Goal: Task Accomplishment & Management: Manage account settings

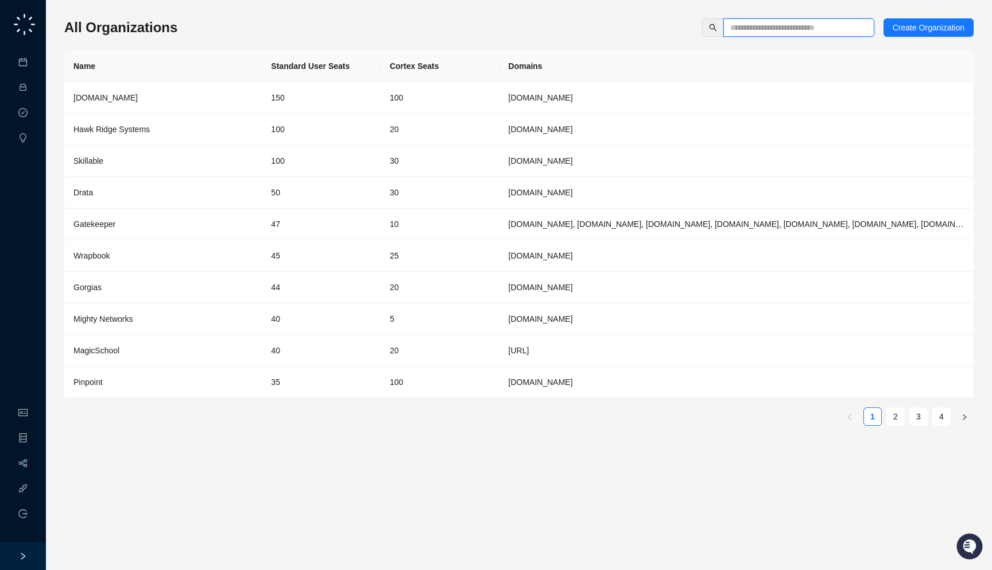
click at [772, 30] on input "text" at bounding box center [795, 27] width 128 height 13
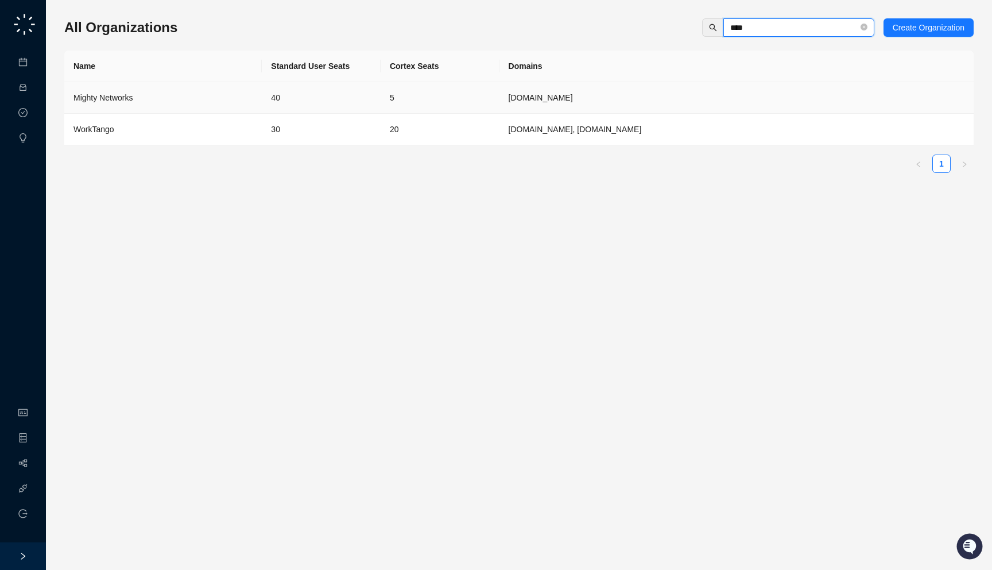
type input "****"
click at [307, 132] on td "30" at bounding box center [321, 130] width 119 height 32
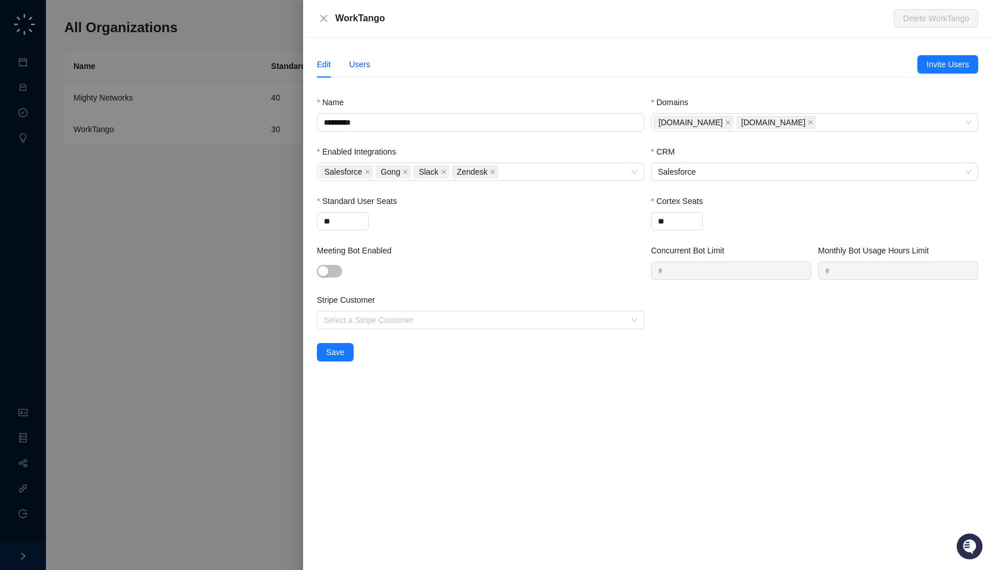
click at [358, 61] on div "Users" at bounding box center [359, 64] width 21 height 13
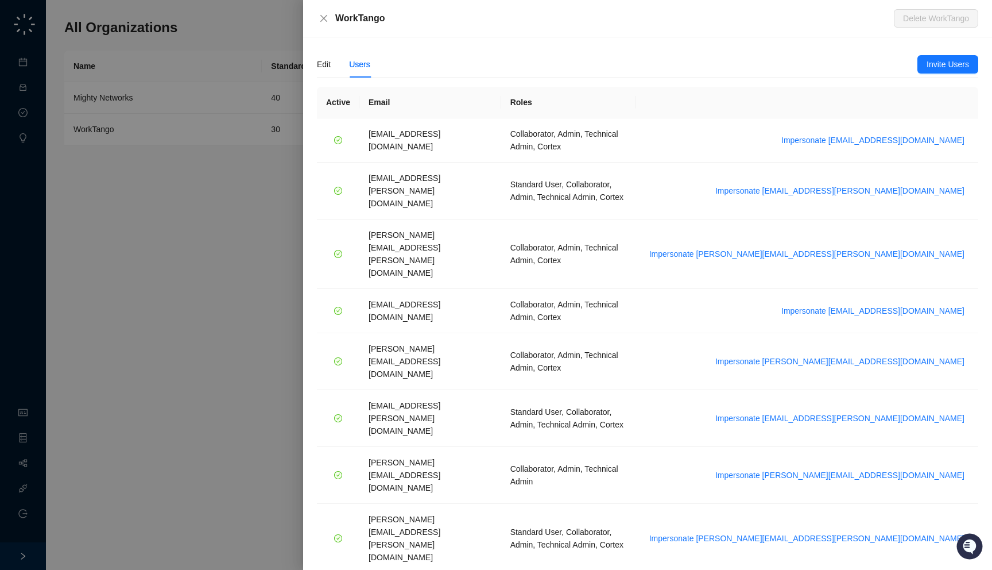
click at [282, 95] on div at bounding box center [496, 285] width 992 height 570
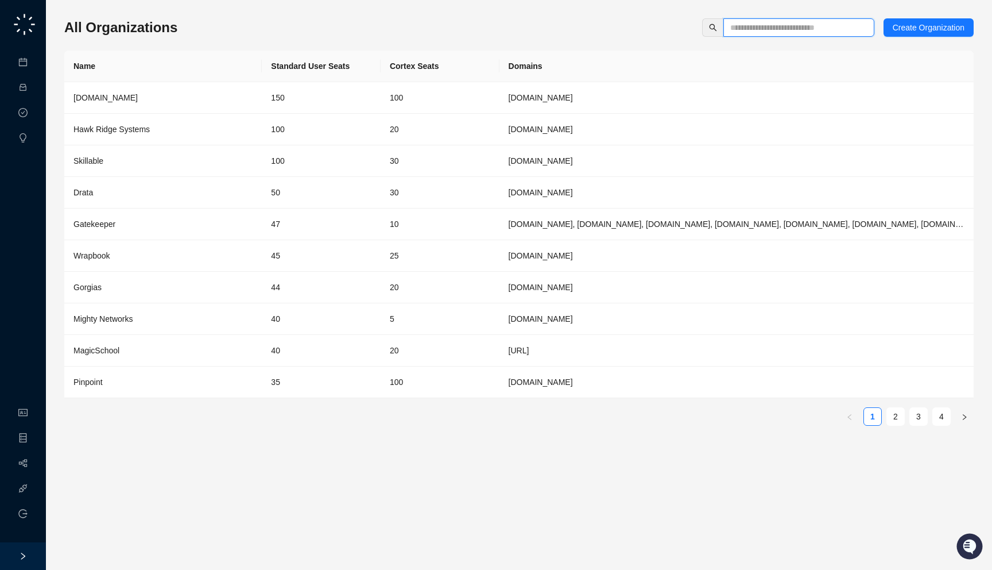
click at [744, 22] on input "text" at bounding box center [795, 27] width 128 height 13
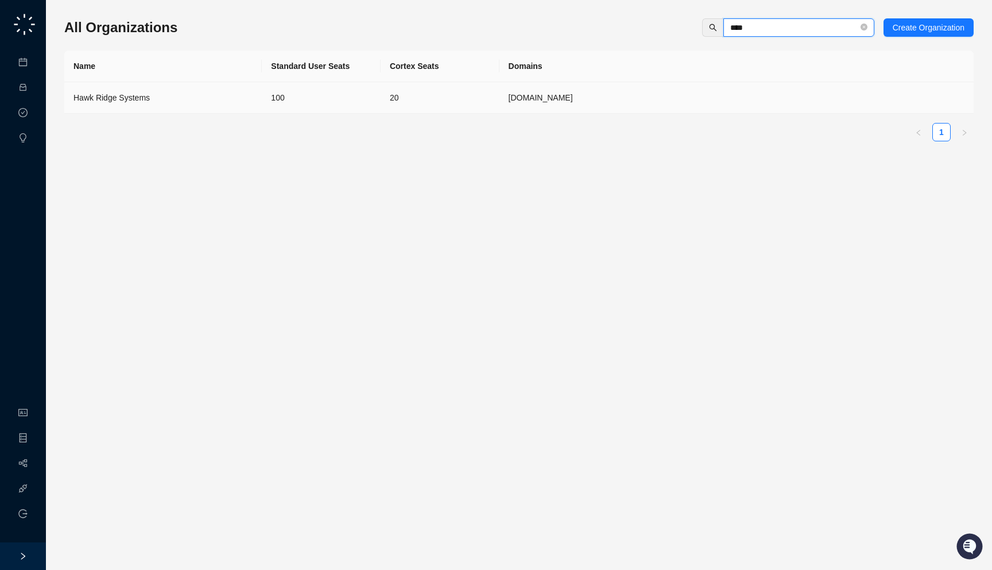
type input "****"
click at [435, 84] on td "20" at bounding box center [440, 98] width 119 height 32
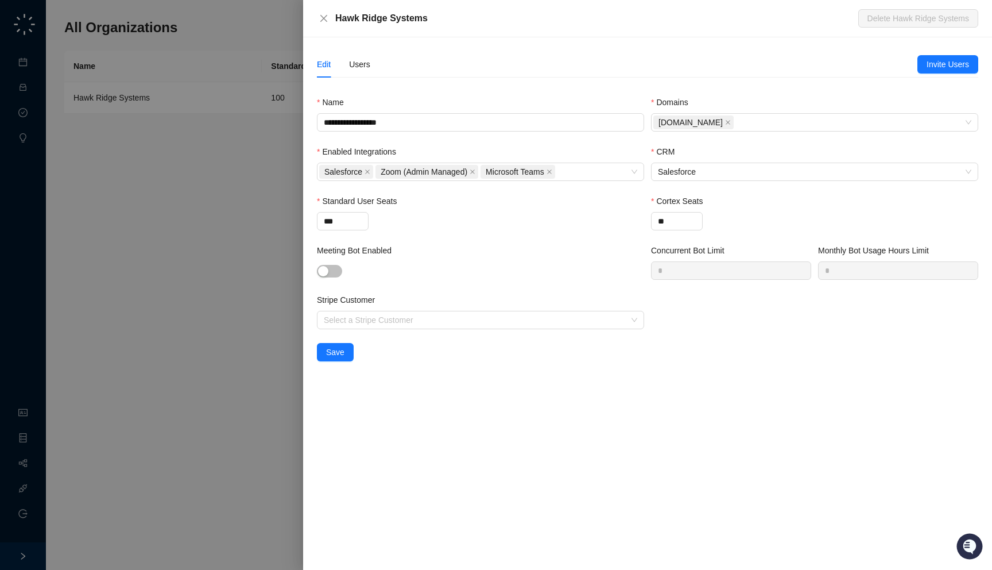
click at [443, 21] on div "Hawk Ridge Systems" at bounding box center [596, 18] width 523 height 14
click at [362, 60] on div "Users" at bounding box center [359, 64] width 21 height 13
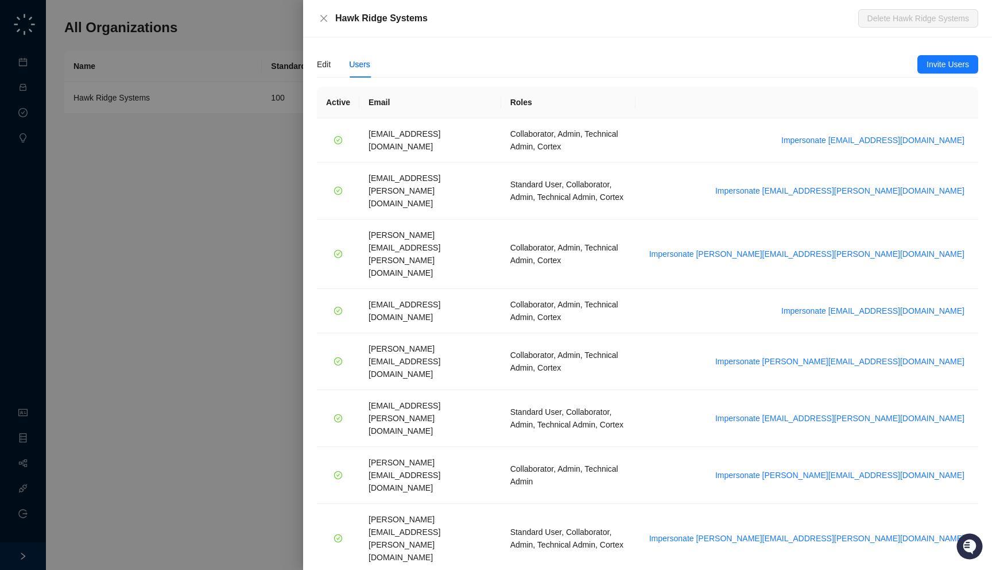
drag, startPoint x: 447, startPoint y: 20, endPoint x: 448, endPoint y: 29, distance: 9.2
click at [448, 29] on div "Hawk Ridge Systems Delete Hawk Ridge Systems" at bounding box center [647, 18] width 689 height 37
click at [323, 64] on div "Edit" at bounding box center [324, 64] width 14 height 13
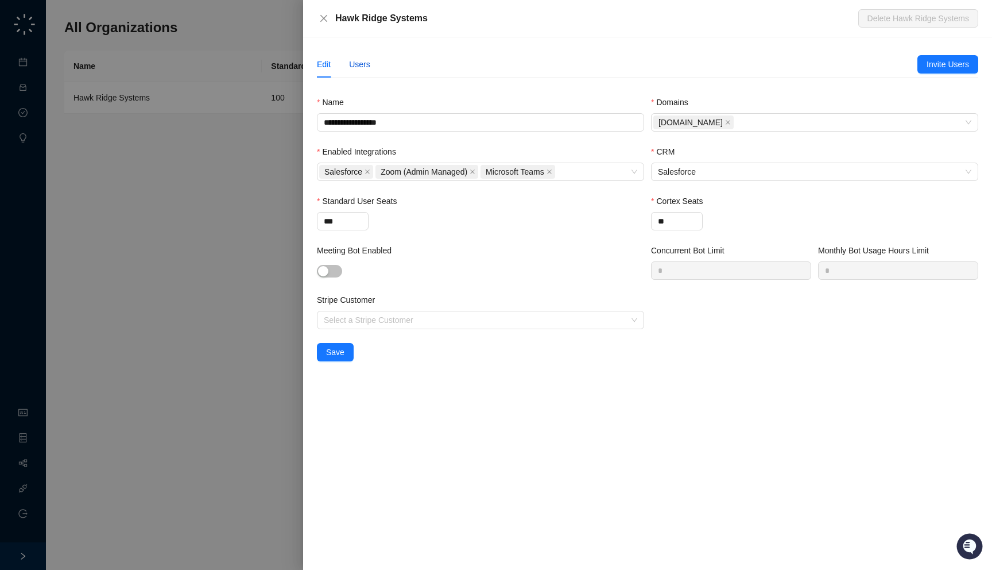
click at [360, 64] on div "Users" at bounding box center [359, 64] width 21 height 13
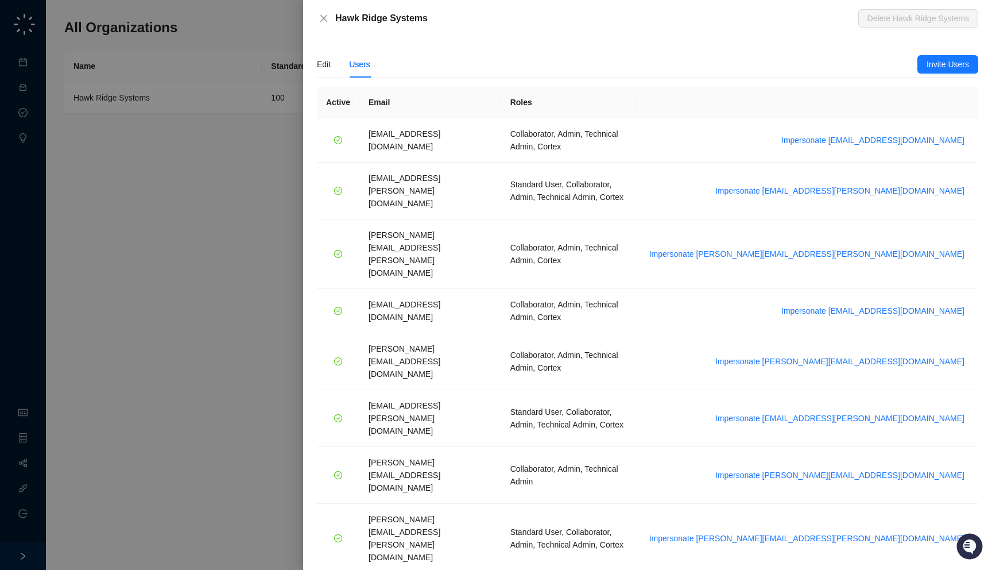
click at [462, 17] on div "Hawk Ridge Systems" at bounding box center [596, 18] width 523 height 14
click at [185, 119] on div at bounding box center [496, 285] width 992 height 570
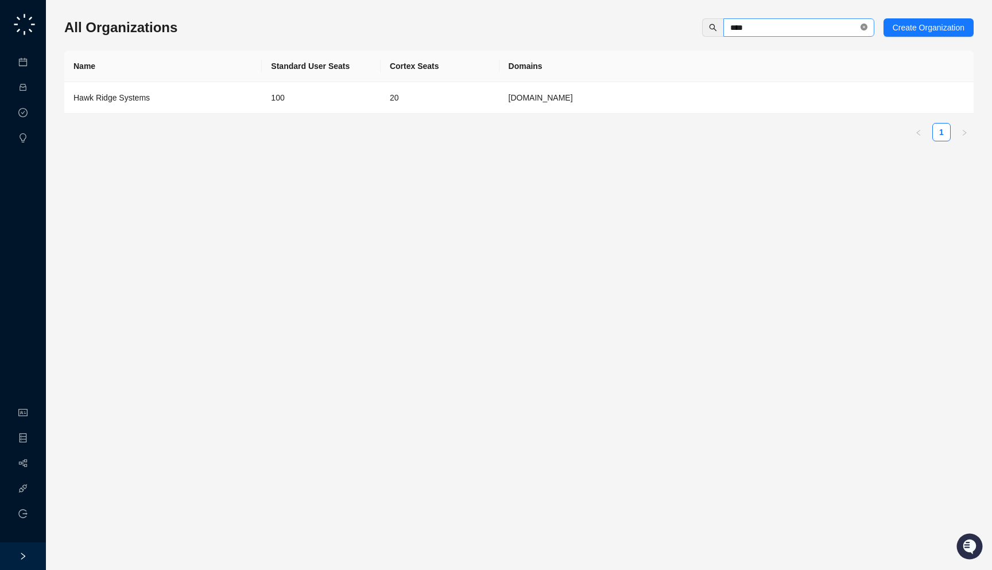
click at [863, 25] on icon "close-circle" at bounding box center [864, 27] width 7 height 7
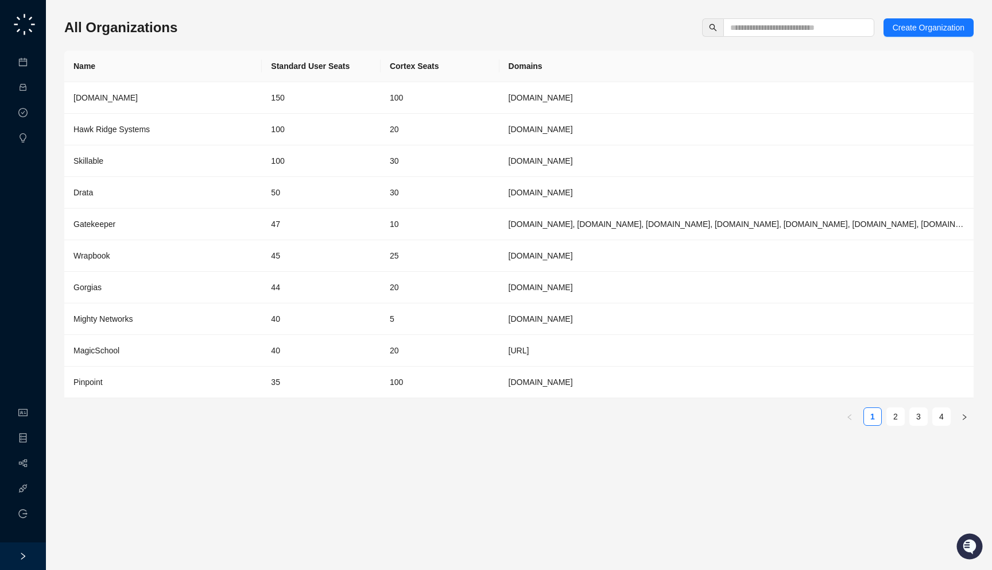
drag, startPoint x: 210, startPoint y: 18, endPoint x: 211, endPoint y: 25, distance: 6.4
click at [211, 25] on div "All Organizations Create Organization" at bounding box center [519, 27] width 910 height 18
click at [368, 133] on td "100" at bounding box center [321, 130] width 119 height 32
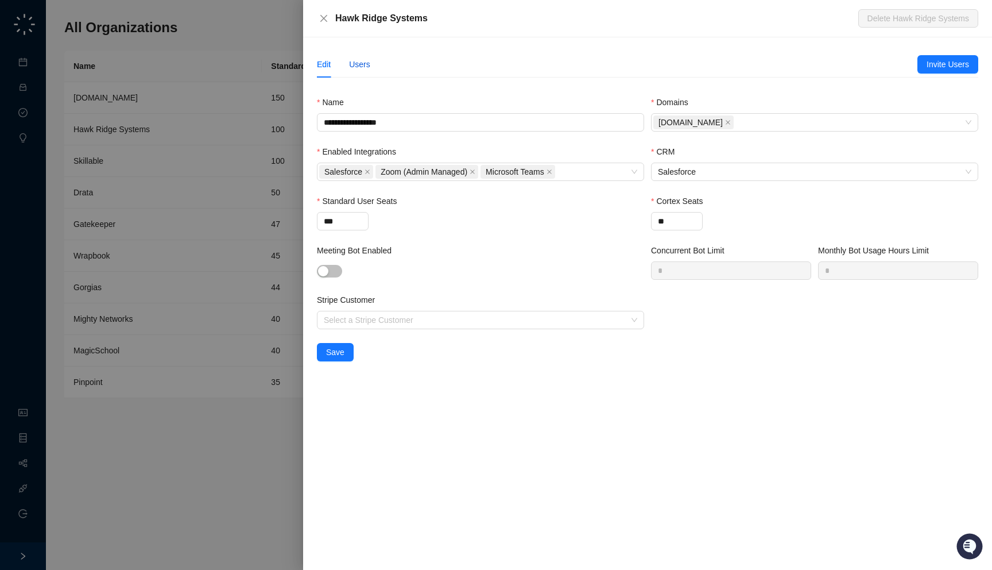
click at [357, 68] on div "Users" at bounding box center [359, 64] width 21 height 13
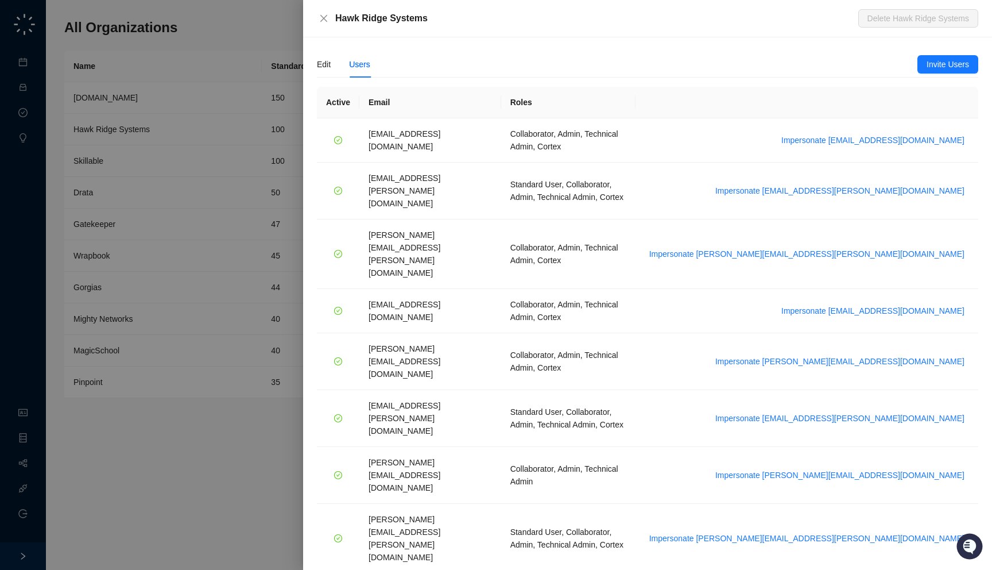
click at [230, 109] on div at bounding box center [496, 285] width 992 height 570
